Goal: Task Accomplishment & Management: Manage account settings

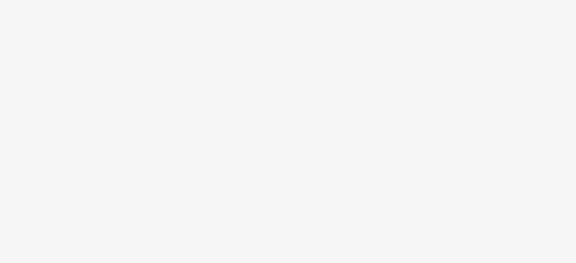
click at [299, 114] on body at bounding box center [288, 131] width 576 height 263
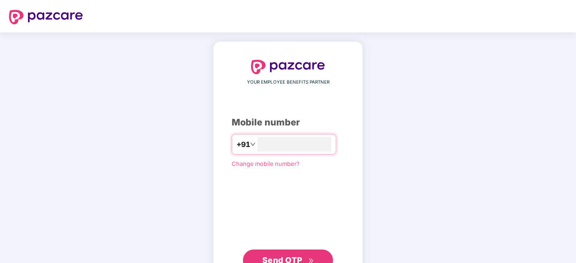
scroll to position [34, 0]
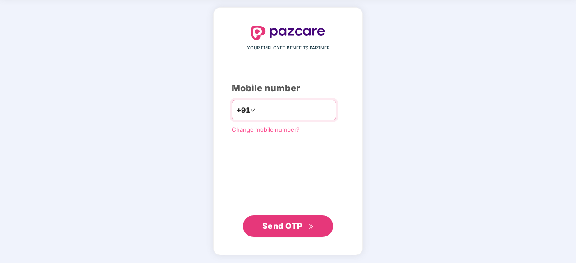
type input "**********"
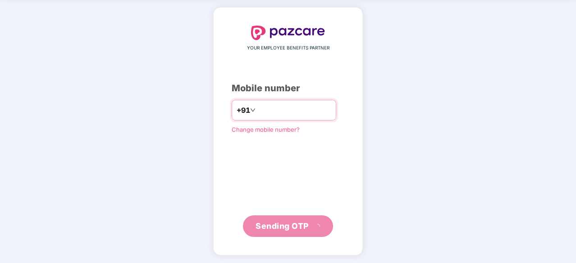
scroll to position [30, 0]
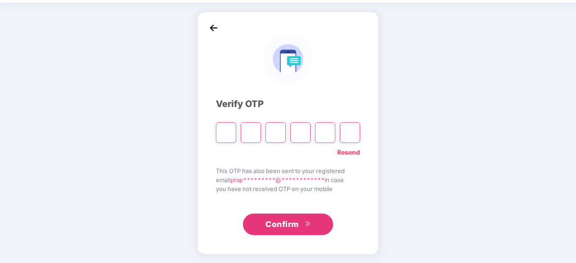
type input "*"
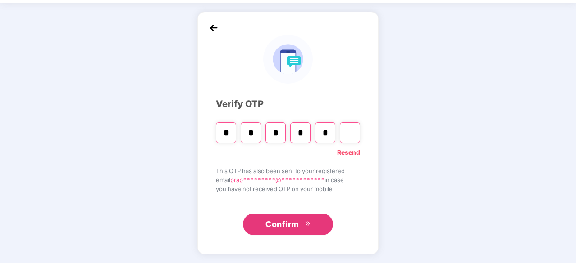
type input "*"
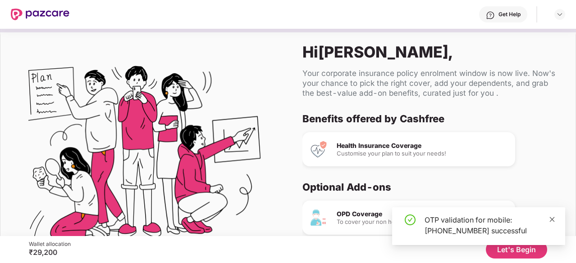
click at [554, 218] on icon "close" at bounding box center [552, 220] width 6 height 6
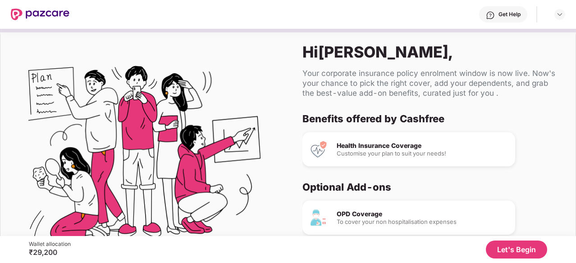
click at [551, 175] on div "Benefits offered by Cashfree Health Insurance Coverage Customise your plan to s…" at bounding box center [431, 192] width 259 height 158
click at [555, 135] on div "Benefits offered by Cashfree Health Insurance Coverage Customise your plan to s…" at bounding box center [431, 192] width 259 height 158
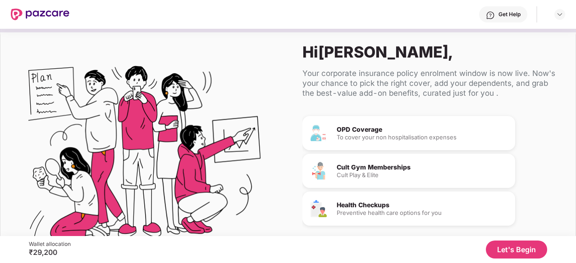
scroll to position [53, 0]
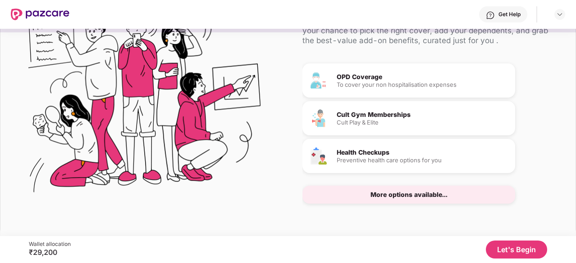
click at [531, 246] on button "Let's Begin" at bounding box center [516, 250] width 61 height 18
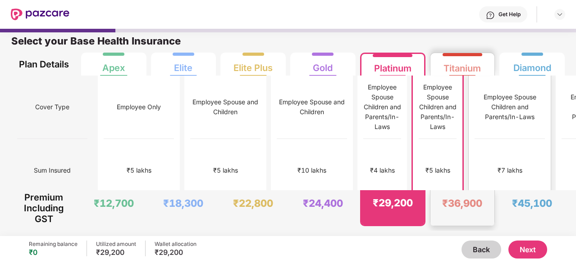
scroll to position [0, 0]
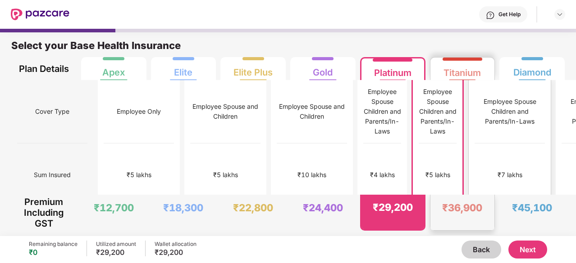
click at [486, 146] on div "₹7 lakhs" at bounding box center [509, 176] width 70 height 64
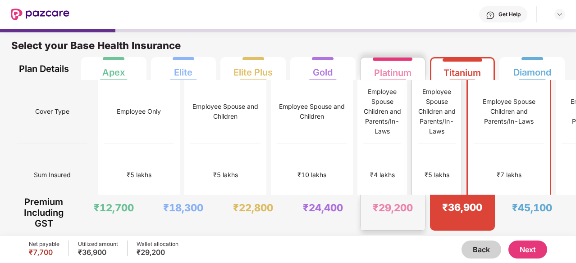
click at [418, 147] on div "₹5 lakhs" at bounding box center [437, 176] width 38 height 64
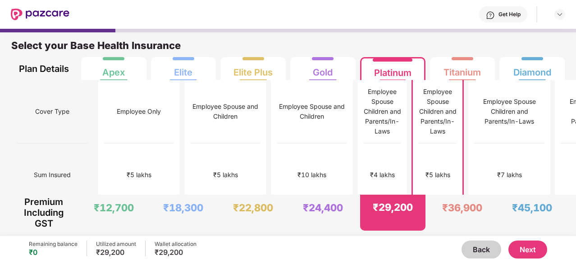
click at [528, 254] on button "Next" at bounding box center [527, 250] width 39 height 18
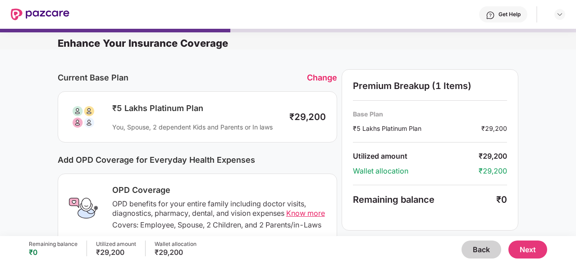
click at [529, 254] on button "Next" at bounding box center [527, 250] width 39 height 18
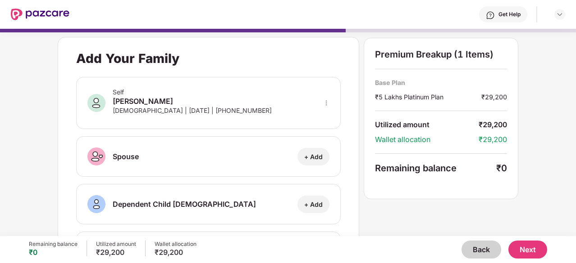
click at [478, 186] on div "Premium Breakup (1 Items) Base Plan ₹5 Lakhs Platinum Plan ₹29,200 Utilized amo…" at bounding box center [440, 119] width 154 height 162
click at [514, 163] on div "Premium Breakup (1 Items) Base Plan ₹5 Lakhs Platinum Plan ₹29,200 Utilized amo…" at bounding box center [440, 119] width 154 height 162
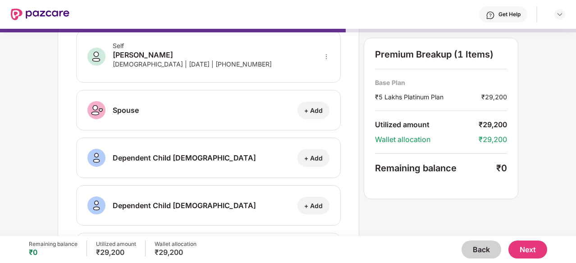
scroll to position [161, 0]
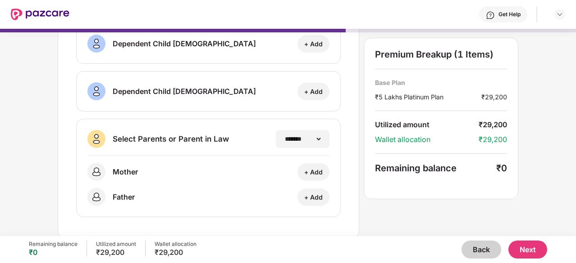
click at [563, 112] on div "**********" at bounding box center [288, 133] width 576 height 208
click at [485, 249] on button "Back" at bounding box center [481, 250] width 40 height 18
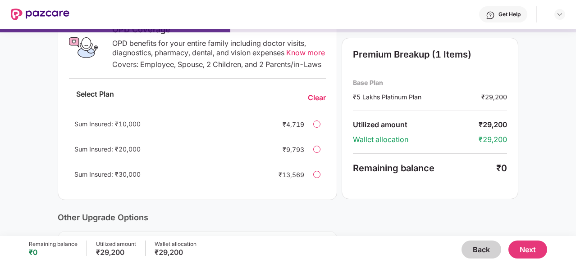
click at [485, 249] on button "Back" at bounding box center [481, 250] width 40 height 18
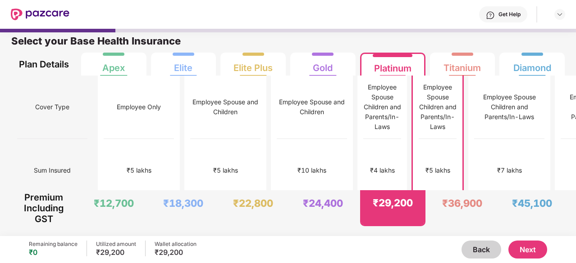
scroll to position [5, 0]
click at [202, 117] on div "Employee Spouse and Children" at bounding box center [226, 107] width 70 height 20
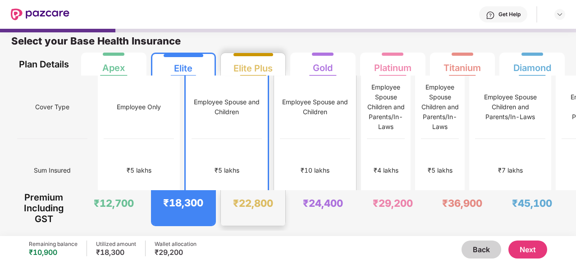
click at [280, 139] on div "₹10 lakhs" at bounding box center [315, 171] width 70 height 64
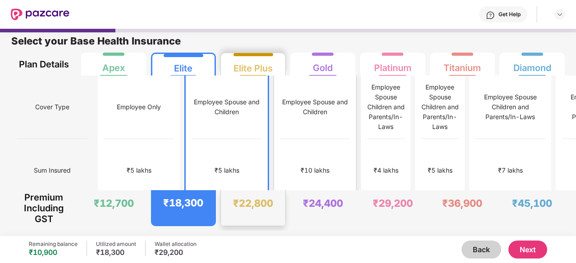
click at [280, 140] on div "₹10 lakhs" at bounding box center [315, 171] width 70 height 64
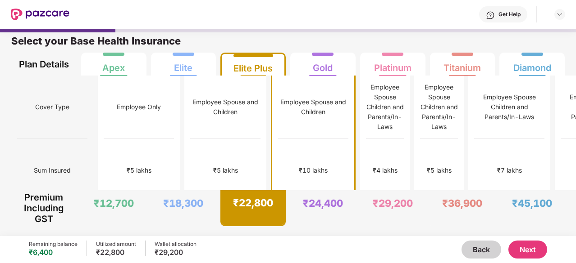
click at [525, 248] on button "Next" at bounding box center [527, 250] width 39 height 18
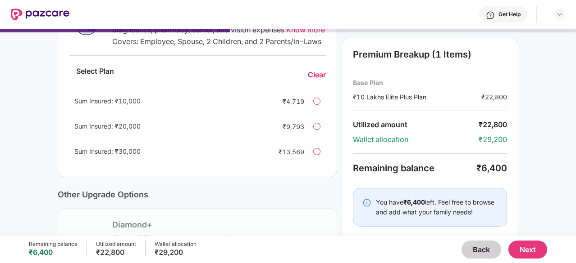
scroll to position [187, 0]
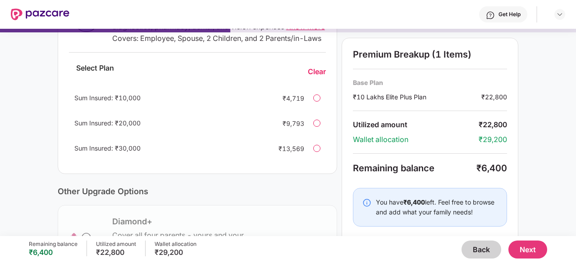
click at [463, 202] on div "You have ₹6,400 left. Feel free to browse and add what your family needs!" at bounding box center [437, 208] width 122 height 20
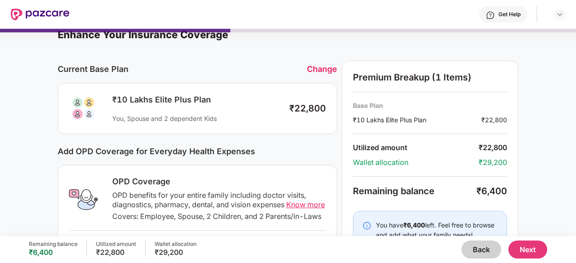
scroll to position [0, 0]
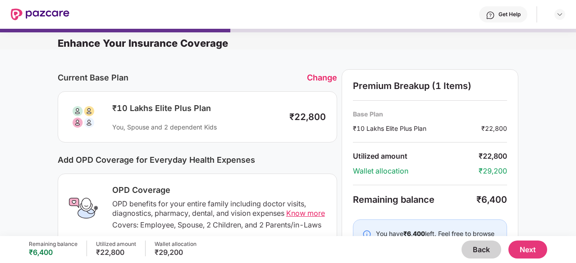
drag, startPoint x: 527, startPoint y: 202, endPoint x: 522, endPoint y: 141, distance: 61.4
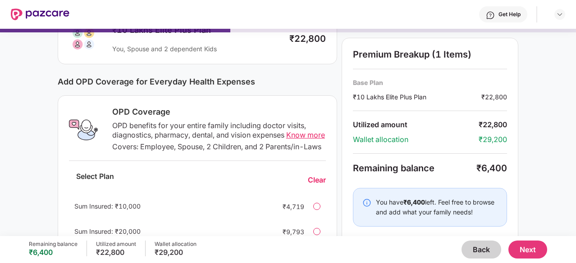
click at [522, 141] on div "Current Base Plan Change ₹10 Lakhs Elite Plus Plan You, Spouse and 2 dependent …" at bounding box center [288, 223] width 576 height 505
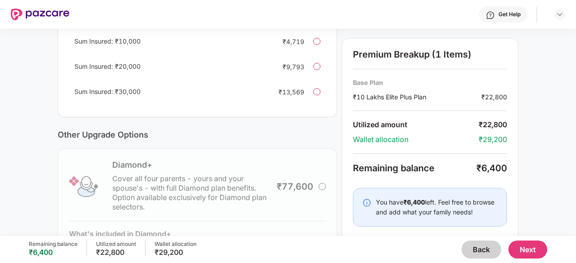
scroll to position [244, 0]
click at [527, 112] on div "Current Base Plan Change ₹10 Lakhs Elite Plus Plan You, Spouse and 2 dependent …" at bounding box center [288, 57] width 576 height 505
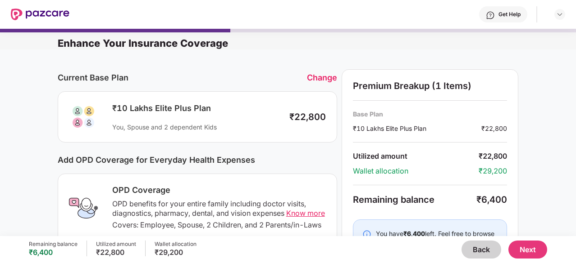
click at [520, 250] on button "Next" at bounding box center [527, 250] width 39 height 18
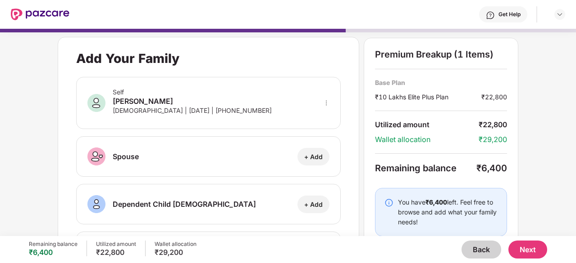
scroll to position [55, 0]
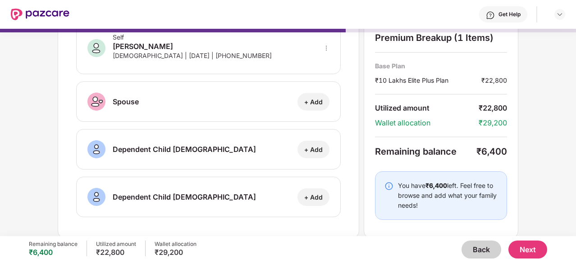
click at [447, 197] on div "You have ₹6,400 left. Feel free to browse and add what your family needs!" at bounding box center [448, 196] width 100 height 30
click at [387, 183] on img at bounding box center [388, 186] width 9 height 9
click at [526, 250] on button "Next" at bounding box center [527, 250] width 39 height 18
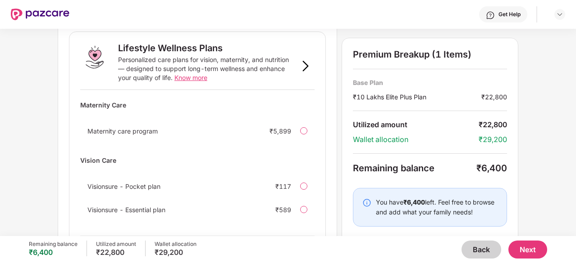
scroll to position [639, 0]
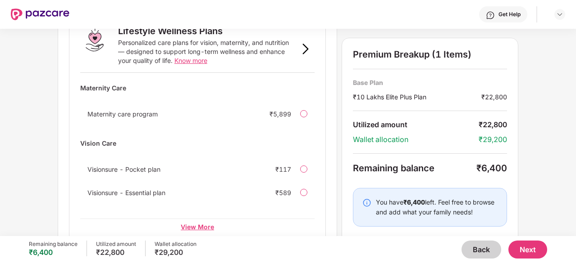
click at [200, 219] on div "View More" at bounding box center [197, 227] width 234 height 16
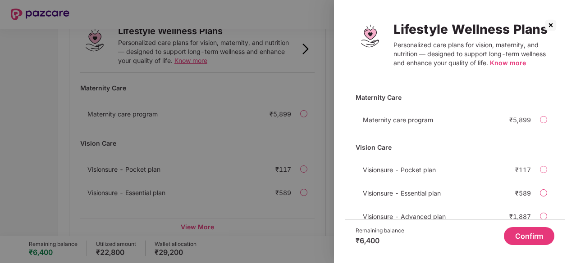
scroll to position [26, 0]
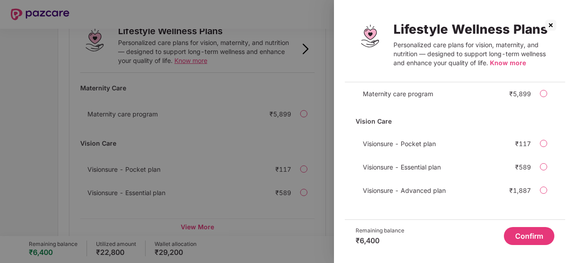
click at [554, 29] on img at bounding box center [550, 25] width 14 height 14
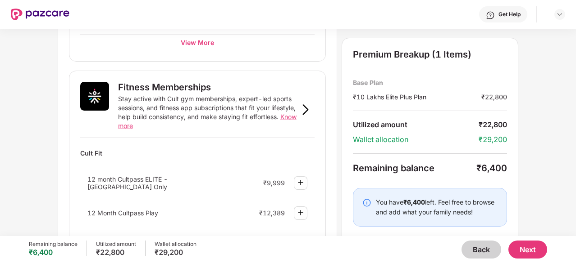
scroll to position [305, 0]
click at [338, 130] on div "Preventive Health Checks Full-body checkups and diagnostics designed to catch h…" at bounding box center [288, 172] width 460 height 838
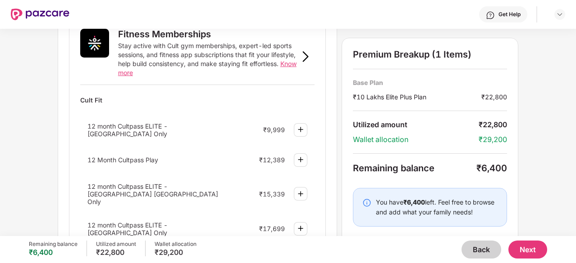
scroll to position [388, 0]
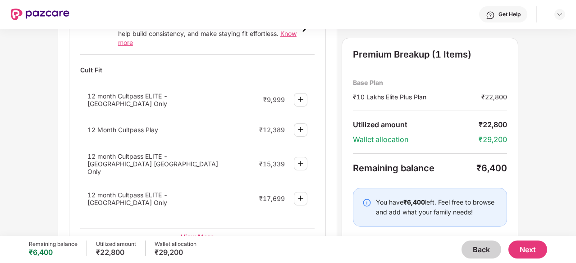
click at [133, 130] on div "12 Month Cultpass Play ₹12,389" at bounding box center [197, 130] width 234 height 24
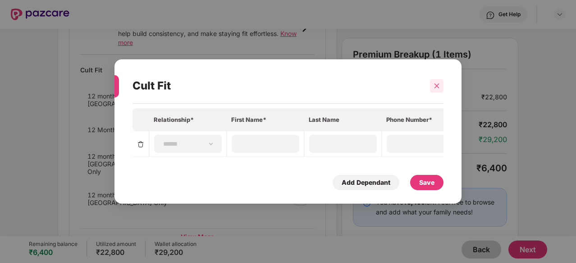
click at [435, 83] on icon "close" at bounding box center [436, 86] width 6 height 6
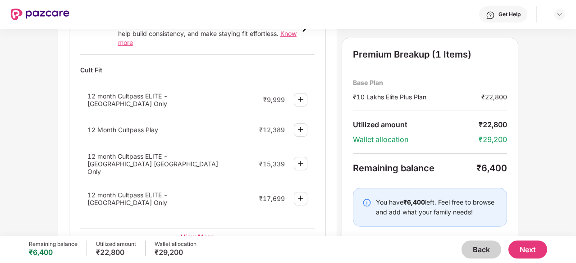
click at [300, 124] on img at bounding box center [300, 129] width 11 height 11
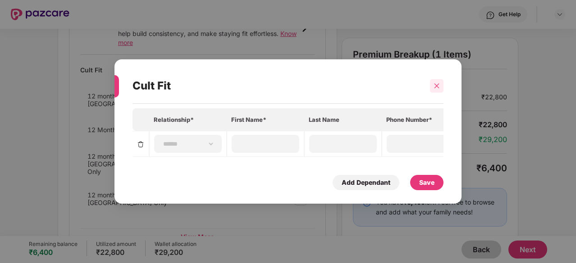
click at [437, 83] on icon "close" at bounding box center [436, 86] width 6 height 6
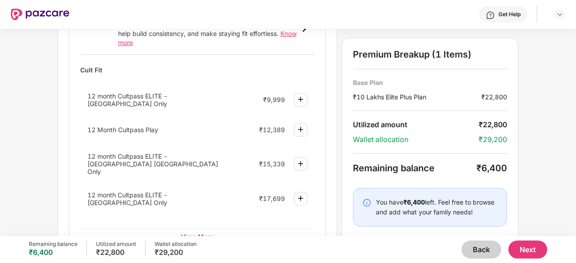
scroll to position [399, 0]
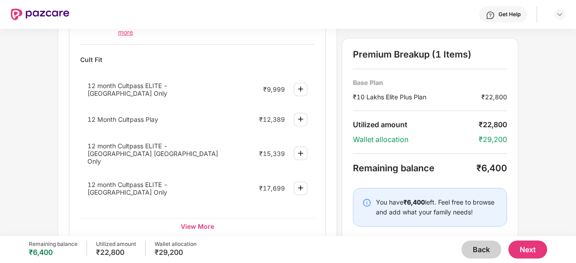
click at [119, 116] on span "12 Month Cultpass Play" at bounding box center [122, 120] width 71 height 8
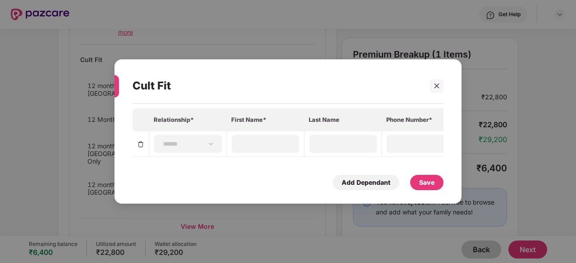
click at [232, 218] on div "**********" at bounding box center [288, 131] width 576 height 263
click at [435, 84] on icon "close" at bounding box center [436, 86] width 6 height 6
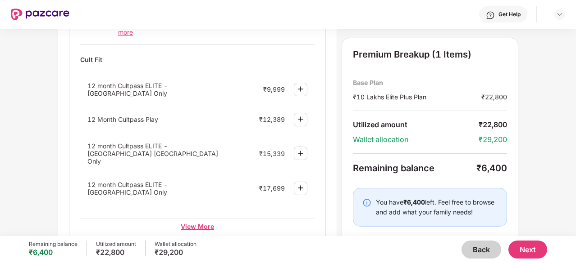
click at [203, 218] on div "View More" at bounding box center [197, 226] width 234 height 16
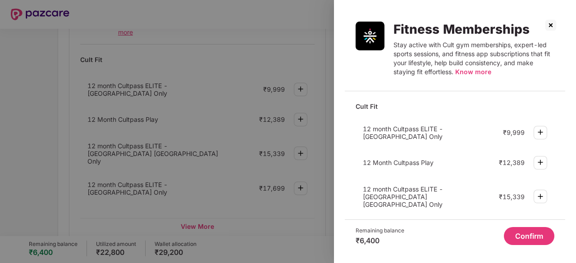
scroll to position [32, 0]
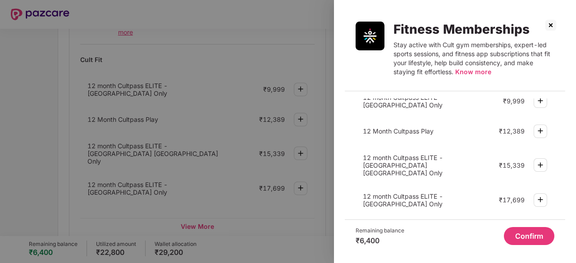
click at [396, 135] on div "12 Month Cultpass Play ₹12,389" at bounding box center [454, 131] width 199 height 24
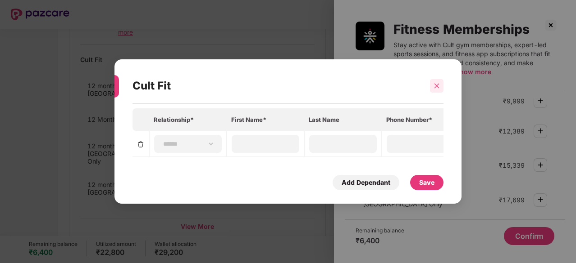
click at [440, 79] on div at bounding box center [437, 86] width 14 height 14
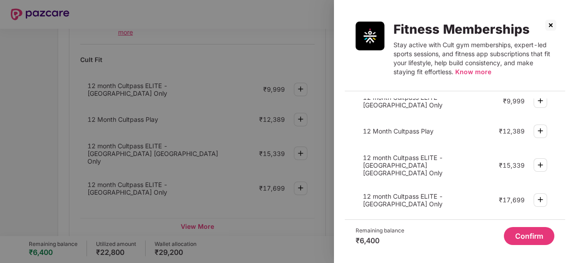
click at [545, 26] on img at bounding box center [550, 25] width 14 height 14
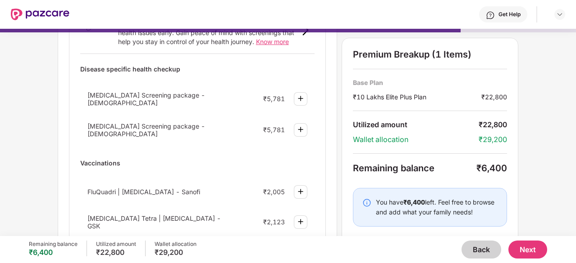
scroll to position [0, 0]
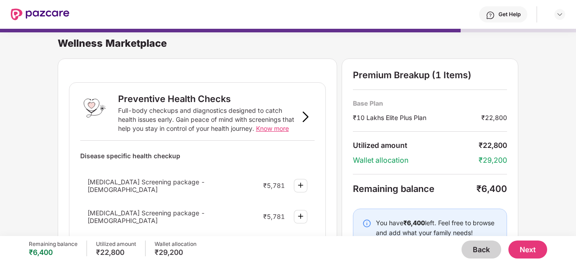
click at [476, 250] on button "Back" at bounding box center [481, 250] width 40 height 18
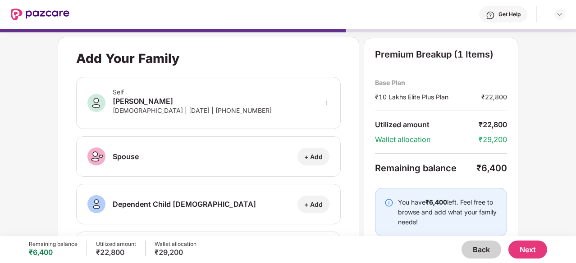
click at [476, 250] on button "Back" at bounding box center [481, 250] width 40 height 18
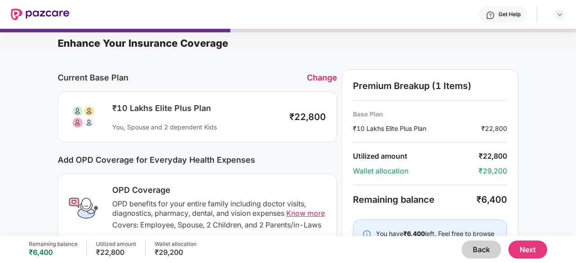
click at [476, 250] on button "Back" at bounding box center [481, 250] width 40 height 18
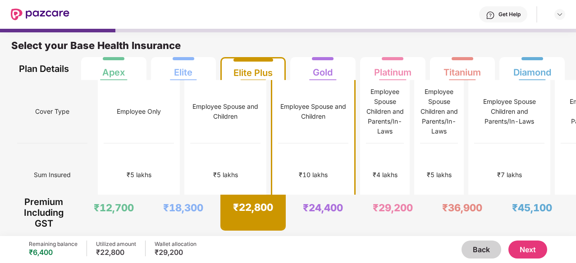
click at [104, 155] on div "₹5 lakhs" at bounding box center [139, 176] width 70 height 64
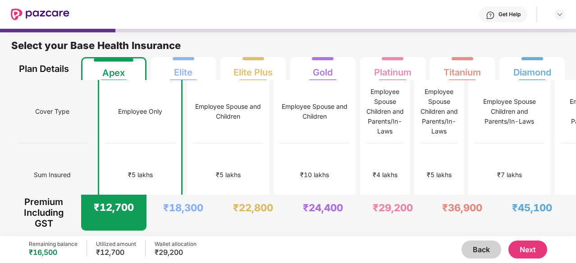
click at [519, 247] on button "Next" at bounding box center [527, 250] width 39 height 18
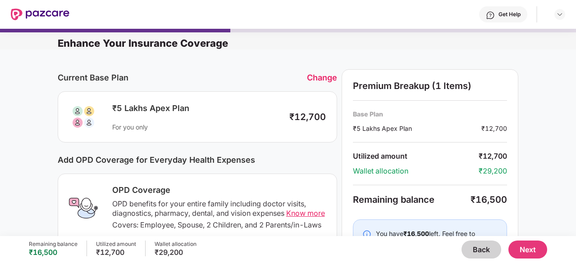
click at [289, 125] on div "₹5 Lakhs Apex Plan For you only ₹12,700" at bounding box center [197, 117] width 257 height 29
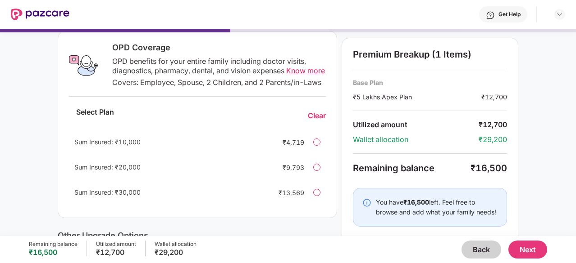
click at [535, 143] on div "Current Base Plan Change ₹5 Lakhs Apex Plan For you only ₹12,700 Add OPD Covera…" at bounding box center [288, 159] width 576 height 505
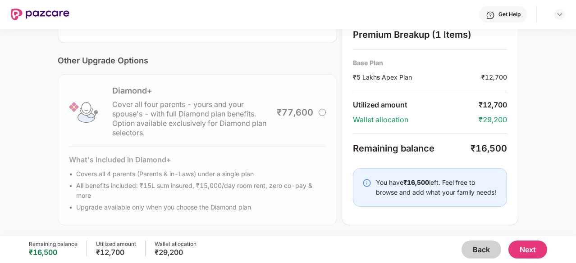
scroll to position [0, 0]
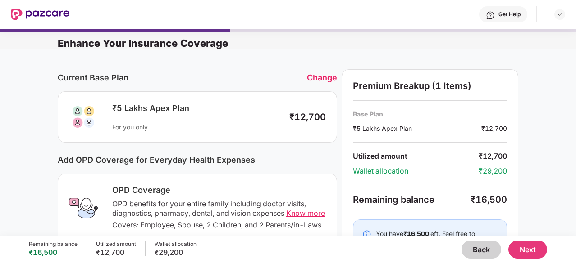
click at [522, 249] on button "Next" at bounding box center [527, 250] width 39 height 18
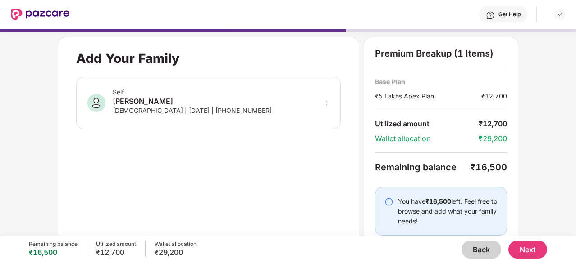
click at [521, 252] on button "Next" at bounding box center [527, 250] width 39 height 18
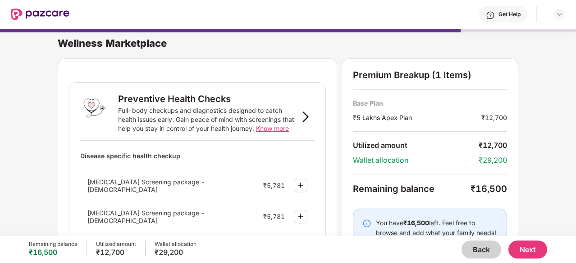
click at [521, 252] on button "Next" at bounding box center [527, 250] width 39 height 18
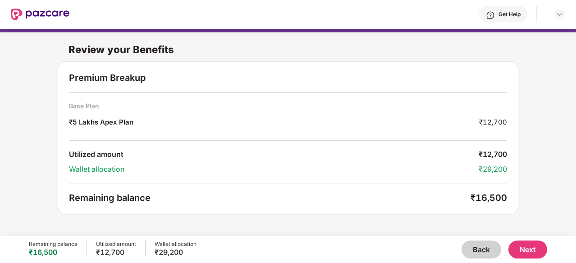
click at [534, 218] on div "Review your Benefits Premium Breakup Base Plan ₹5 Lakhs Apex Plan ₹12,700 Utili…" at bounding box center [288, 128] width 576 height 199
click at [531, 252] on button "Next" at bounding box center [527, 250] width 39 height 18
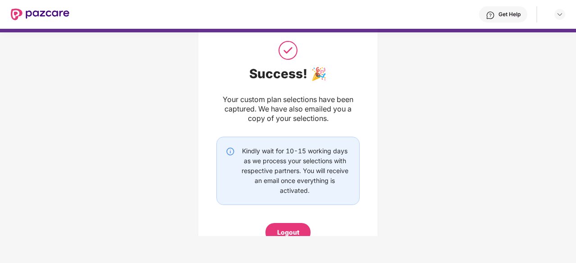
scroll to position [60, 0]
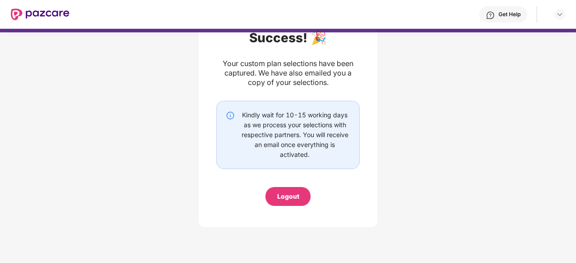
click at [48, 16] on img at bounding box center [40, 15] width 59 height 12
click at [40, 11] on img at bounding box center [40, 15] width 59 height 12
click at [272, 125] on div "Kindly wait for 10-15 working days as we process your selections with respectiv…" at bounding box center [294, 135] width 111 height 50
click at [551, 14] on div at bounding box center [555, 14] width 19 height 11
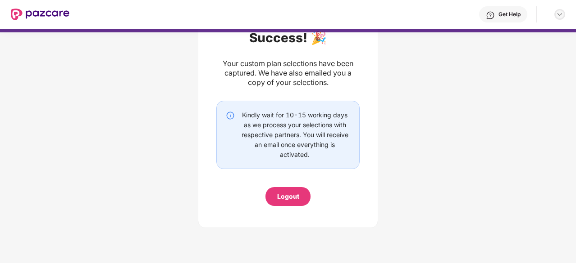
click at [556, 14] on img at bounding box center [559, 14] width 7 height 7
click at [345, 113] on div "Kindly wait for 10-15 working days as we process your selections with respectiv…" at bounding box center [294, 135] width 111 height 50
click at [41, 12] on img at bounding box center [40, 15] width 59 height 12
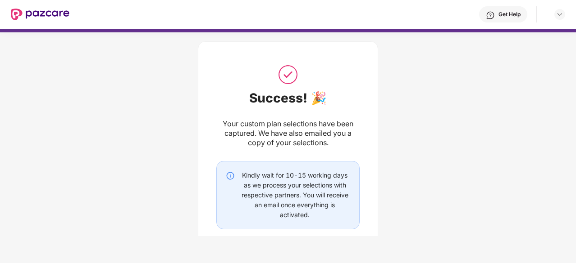
click at [377, 153] on div "Success! 🎉 Your custom plan selections have been captured. We have also emailed…" at bounding box center [288, 164] width 180 height 247
click at [375, 131] on div "Success! 🎉 Your custom plan selections have been captured. We have also emailed…" at bounding box center [288, 164] width 180 height 247
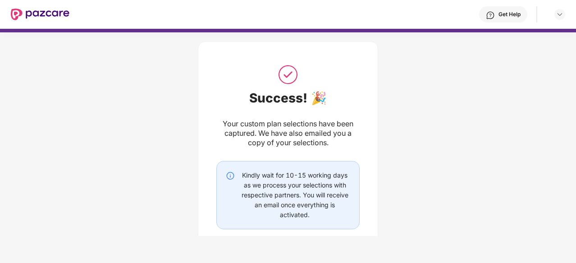
click at [294, 123] on div "Your custom plan selections have been captured. We have also emailed you a copy…" at bounding box center [287, 133] width 143 height 28
click at [286, 72] on img at bounding box center [288, 75] width 23 height 23
click at [359, 89] on div "Success! 🎉 Your custom plan selections have been captured. We have also emailed…" at bounding box center [288, 164] width 180 height 247
click at [306, 216] on div "Kindly wait for 10-15 working days as we process your selections with respectiv…" at bounding box center [294, 196] width 111 height 50
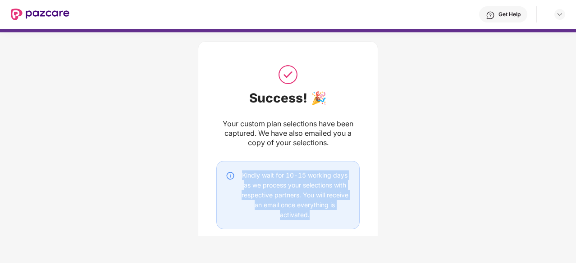
click at [306, 216] on div "Kindly wait for 10-15 working days as we process your selections with respectiv…" at bounding box center [294, 196] width 111 height 50
click at [404, 191] on div "Success! 🎉 Your custom plan selections have been captured. We have also emailed…" at bounding box center [288, 163] width 576 height 270
